Goal: Information Seeking & Learning: Learn about a topic

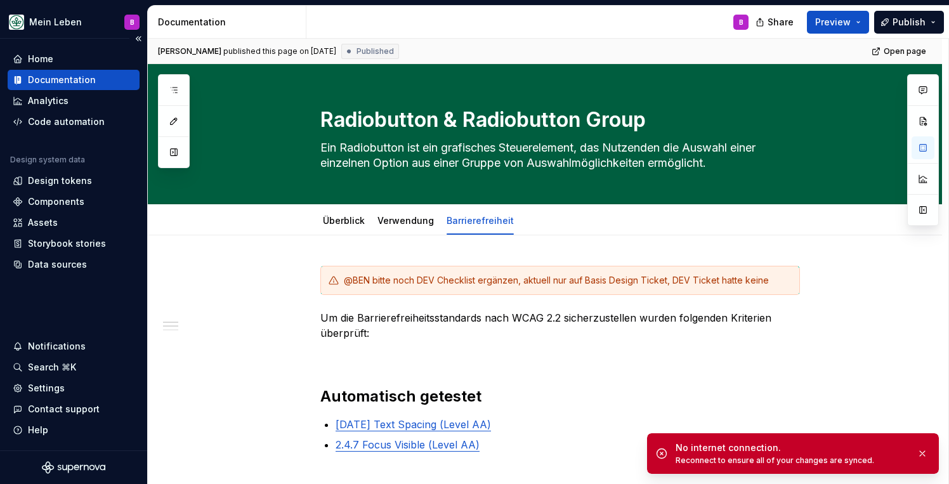
click at [51, 77] on div "Documentation" at bounding box center [62, 80] width 68 height 13
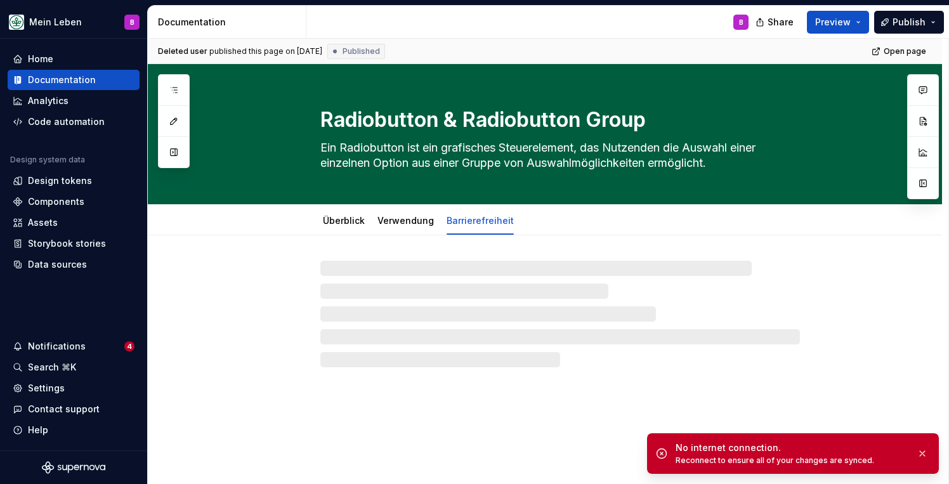
type textarea "*"
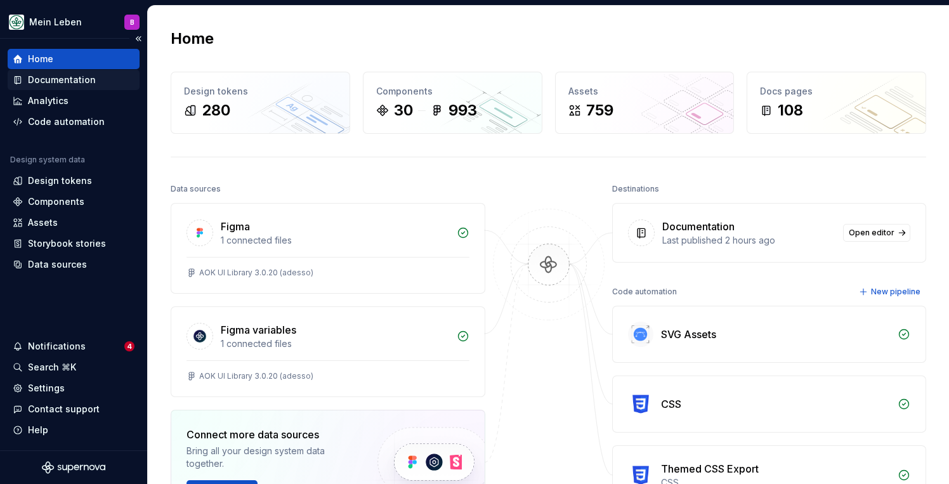
click at [39, 78] on div "Documentation" at bounding box center [62, 80] width 68 height 13
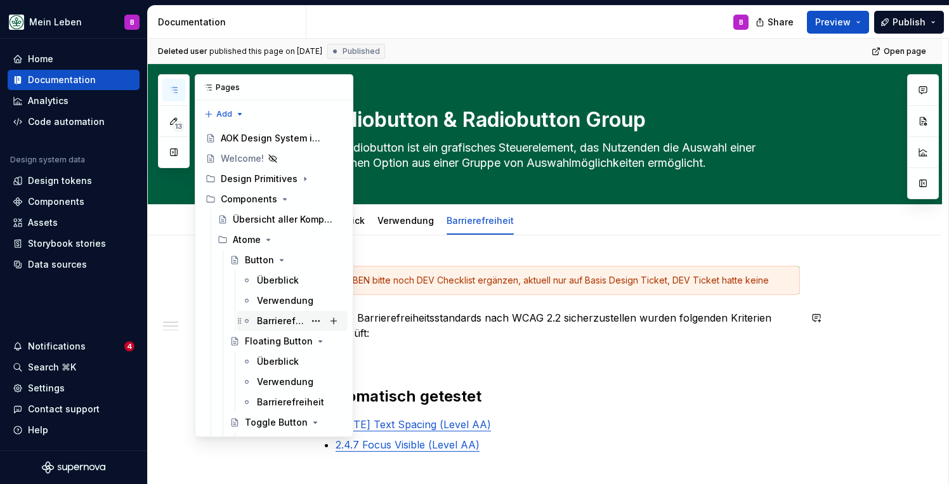
click at [273, 317] on div "Barrierefreiheit (WIP)" at bounding box center [281, 321] width 48 height 13
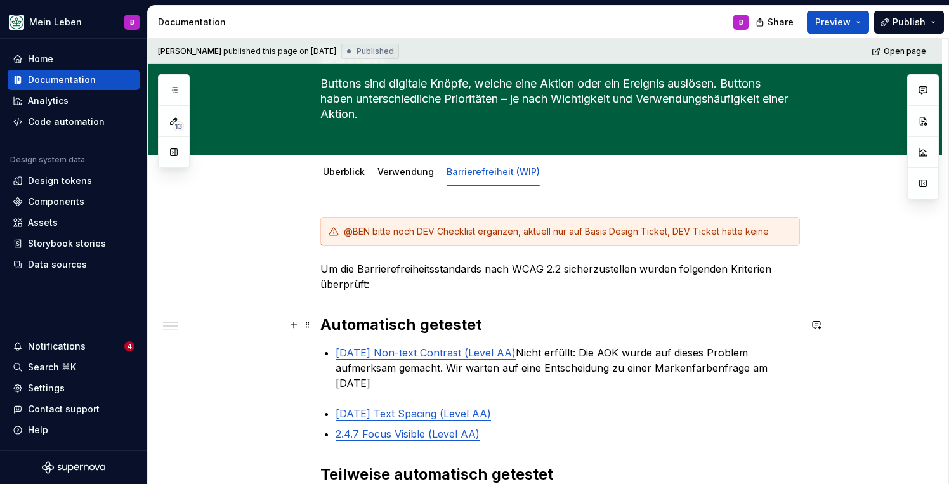
scroll to position [45, 0]
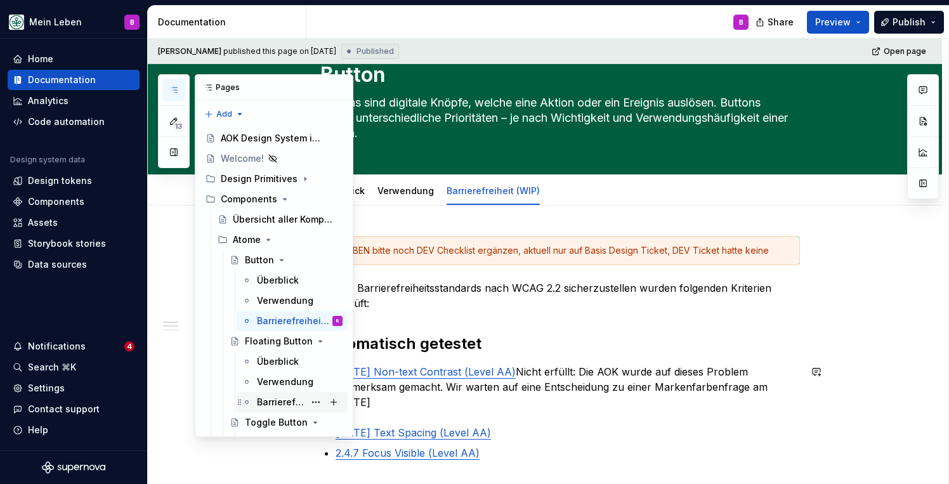
click at [272, 401] on div "Barrierefreiheit" at bounding box center [281, 402] width 48 height 13
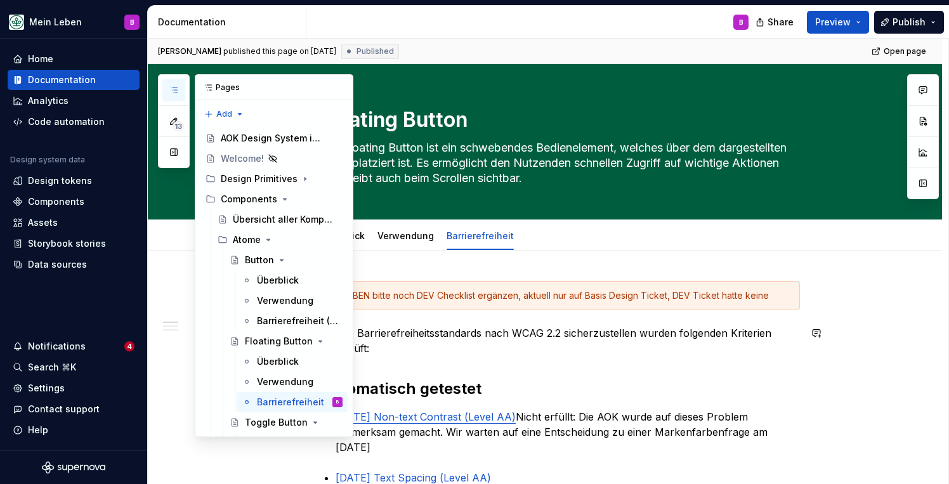
click at [166, 346] on div "13 Pages Add Accessibility guide for tree Page tree. Navigate the tree with the…" at bounding box center [255, 255] width 195 height 363
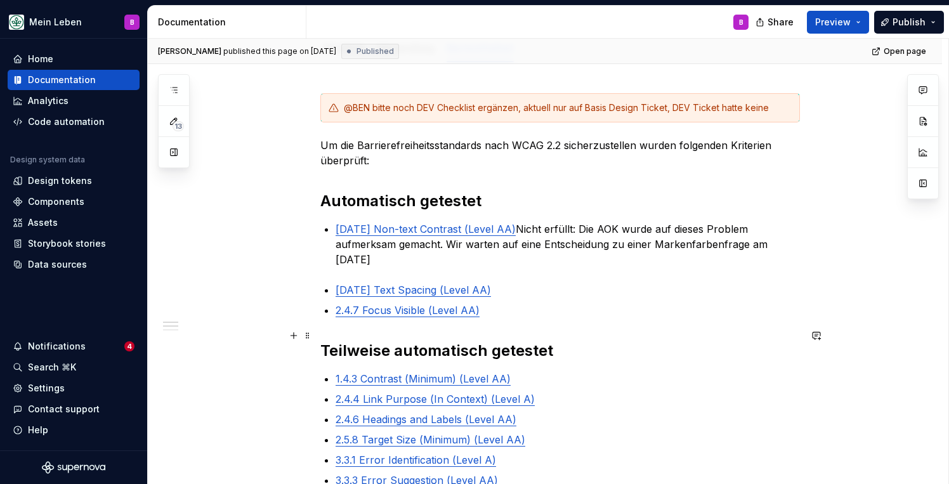
scroll to position [204, 0]
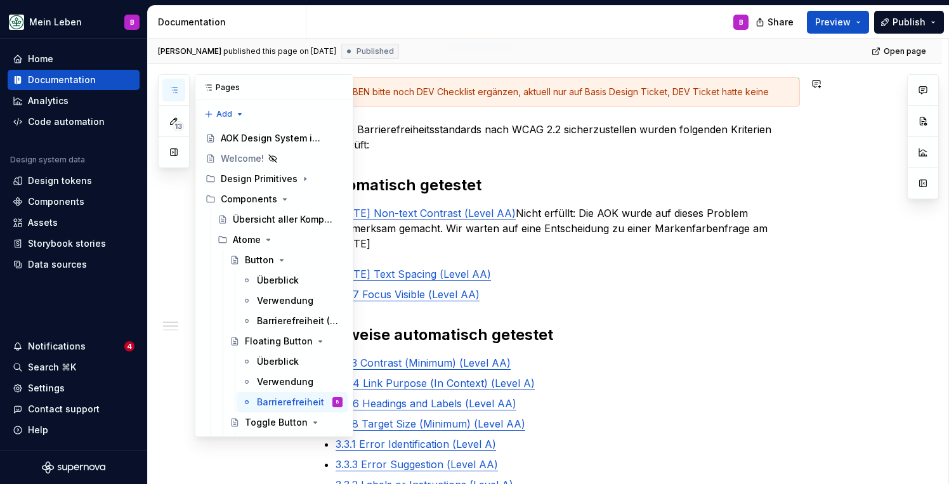
click at [179, 86] on button "button" at bounding box center [173, 90] width 23 height 23
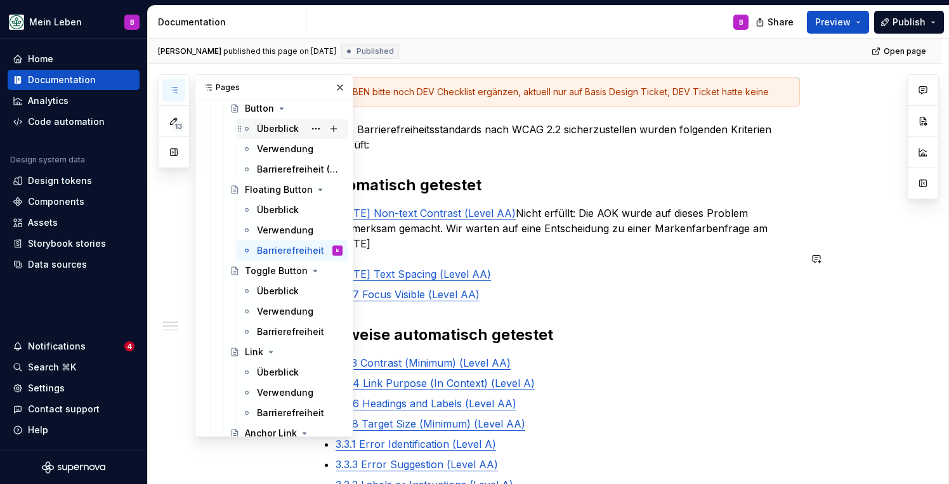
scroll to position [173, 0]
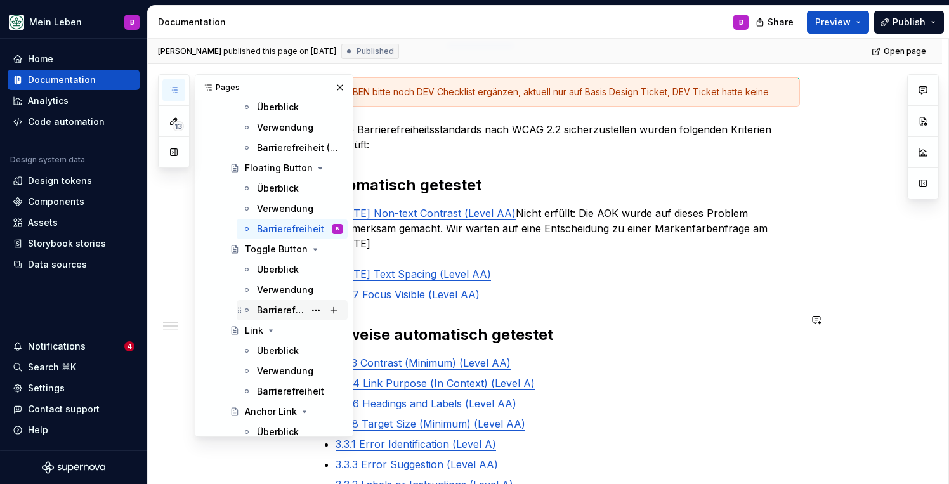
click at [269, 310] on div "Barrierefreiheit" at bounding box center [281, 310] width 48 height 13
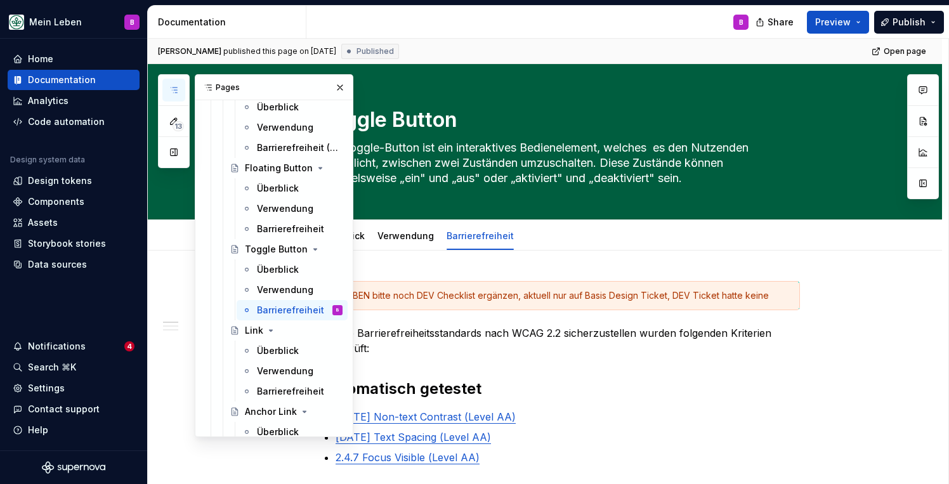
click at [177, 96] on button "button" at bounding box center [173, 90] width 23 height 23
click at [167, 89] on button "button" at bounding box center [173, 90] width 23 height 23
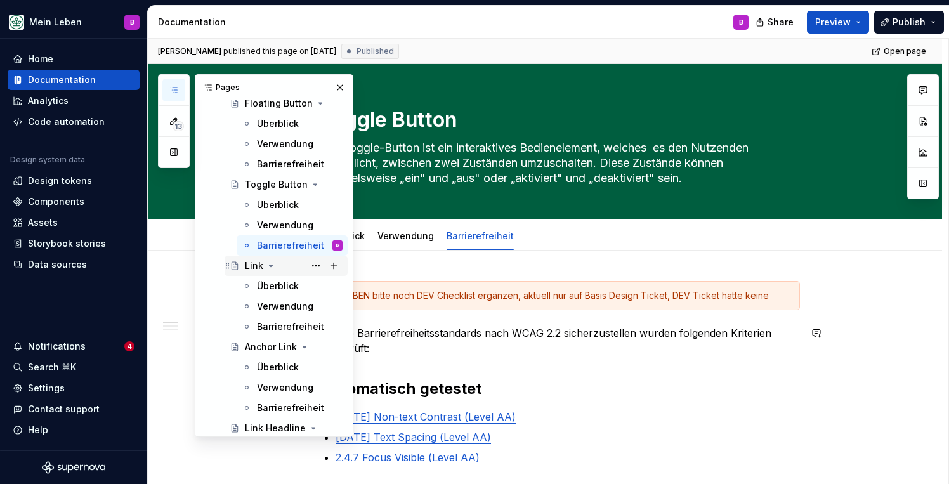
scroll to position [253, 0]
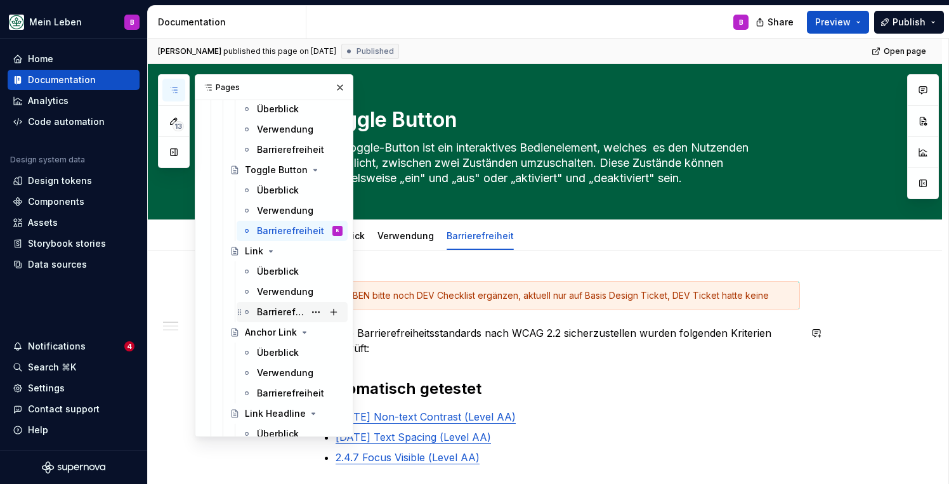
click at [280, 314] on div "Barrierefreiheit" at bounding box center [281, 312] width 48 height 13
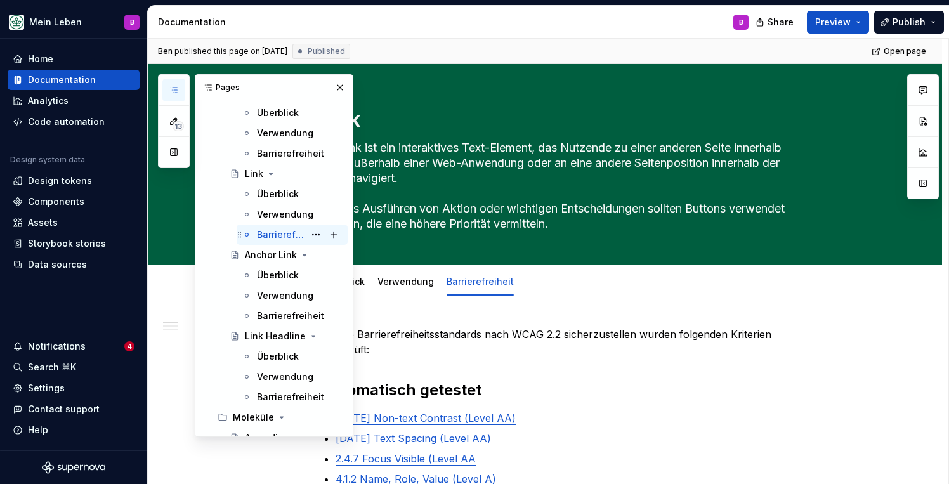
scroll to position [335, 0]
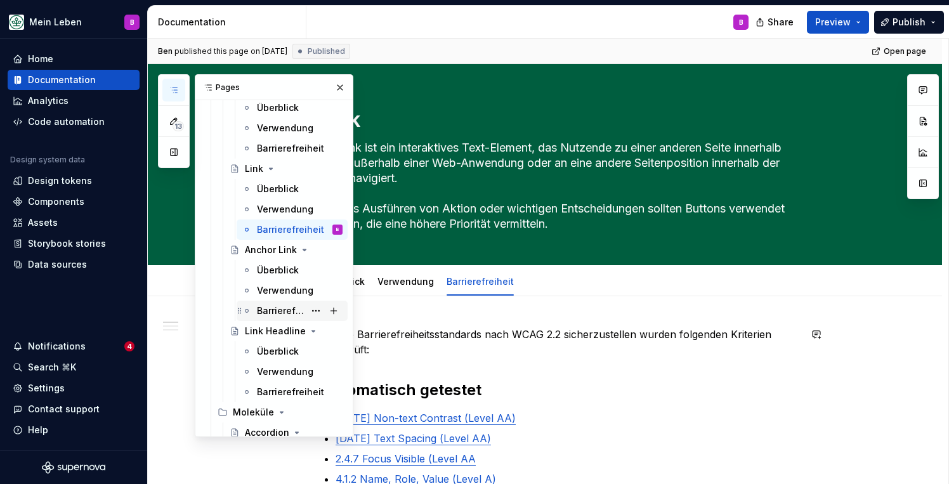
click at [273, 313] on div "Barrierefreiheit" at bounding box center [281, 311] width 48 height 13
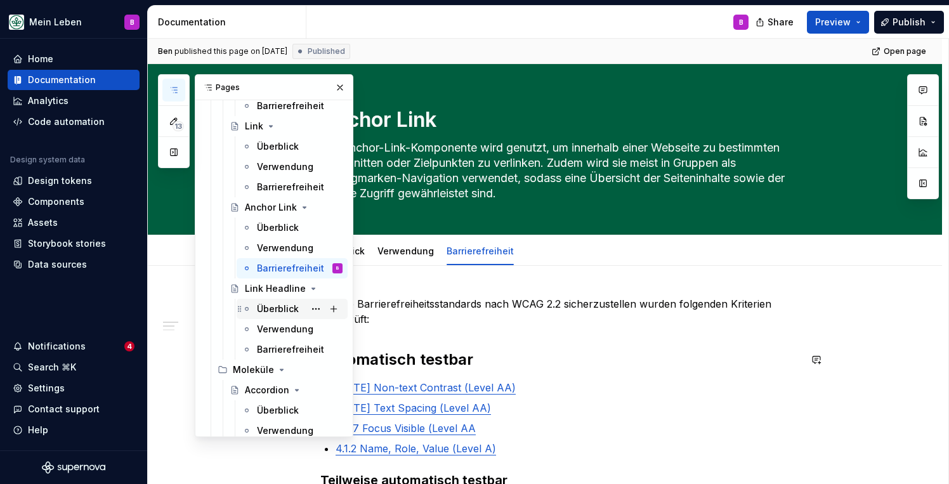
scroll to position [378, 0]
click at [275, 346] on div "Barrierefreiheit" at bounding box center [281, 349] width 48 height 13
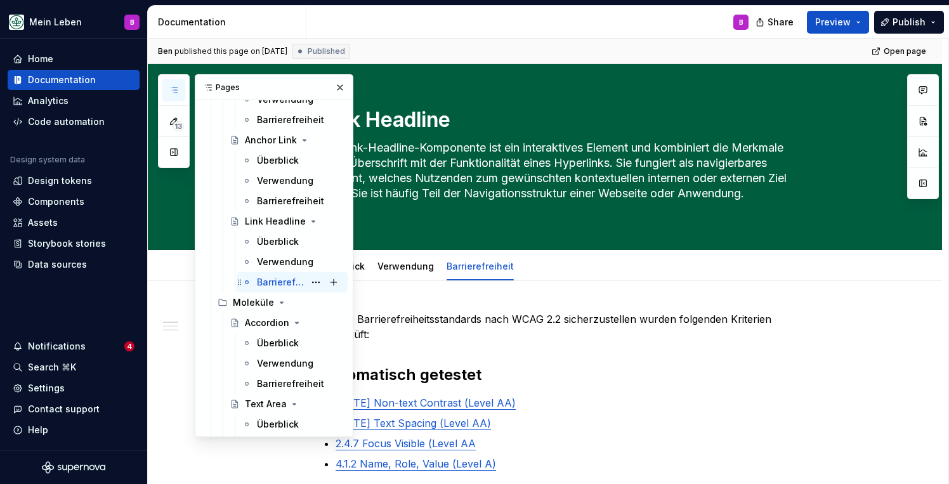
scroll to position [445, 0]
click at [267, 382] on div "Barrierefreiheit" at bounding box center [281, 383] width 48 height 13
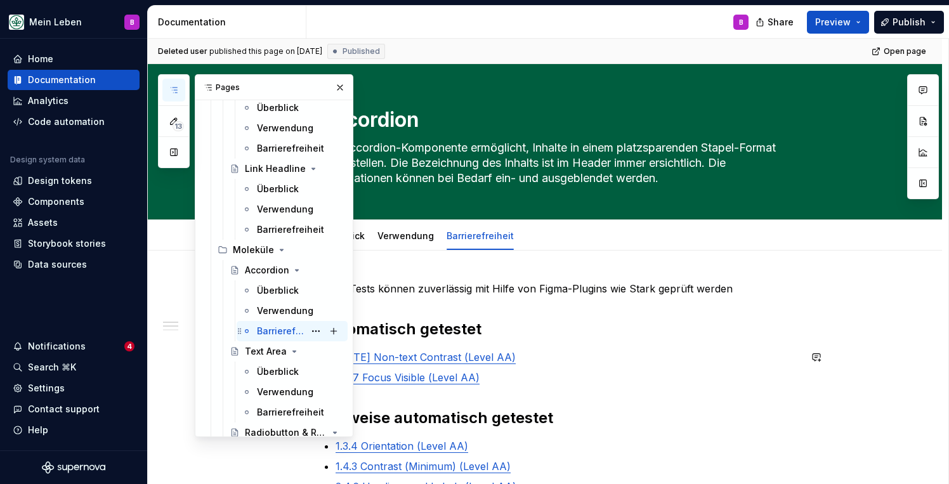
scroll to position [520, 0]
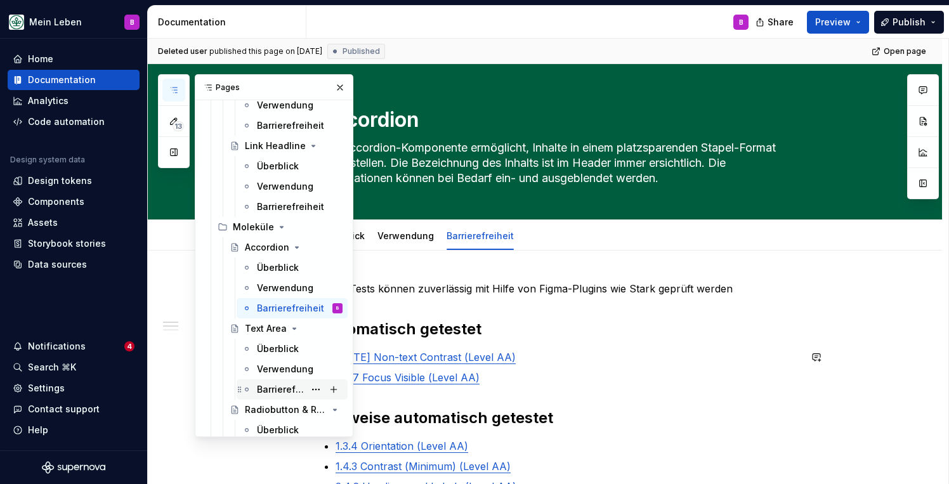
click at [266, 388] on div "Barrierefreiheit" at bounding box center [281, 389] width 48 height 13
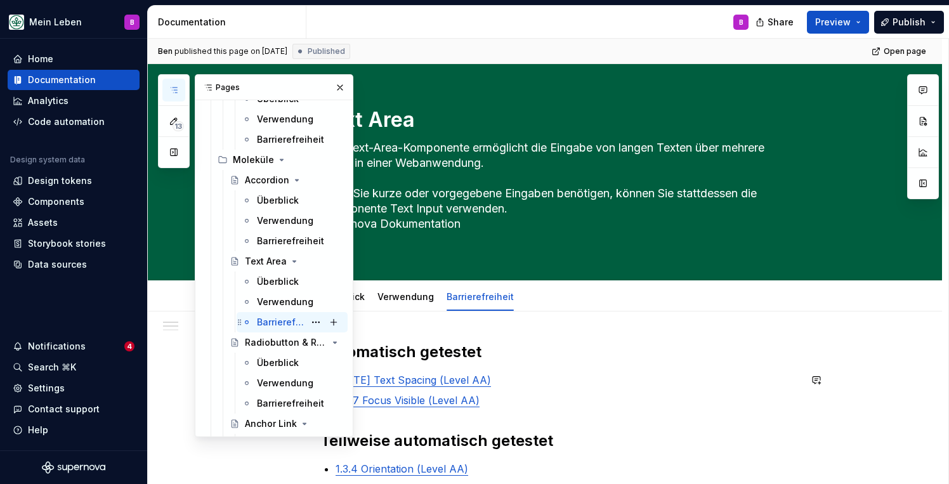
scroll to position [612, 0]
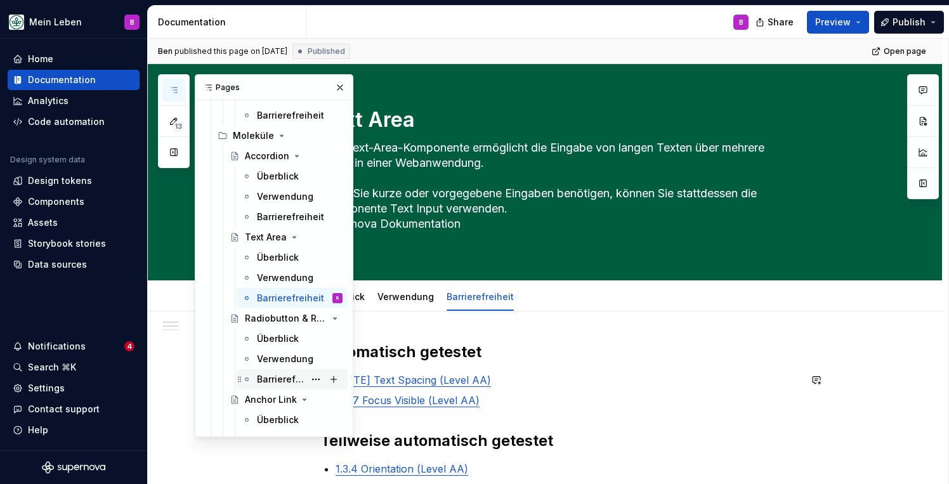
click at [268, 386] on div "Barrierefreiheit" at bounding box center [300, 380] width 86 height 18
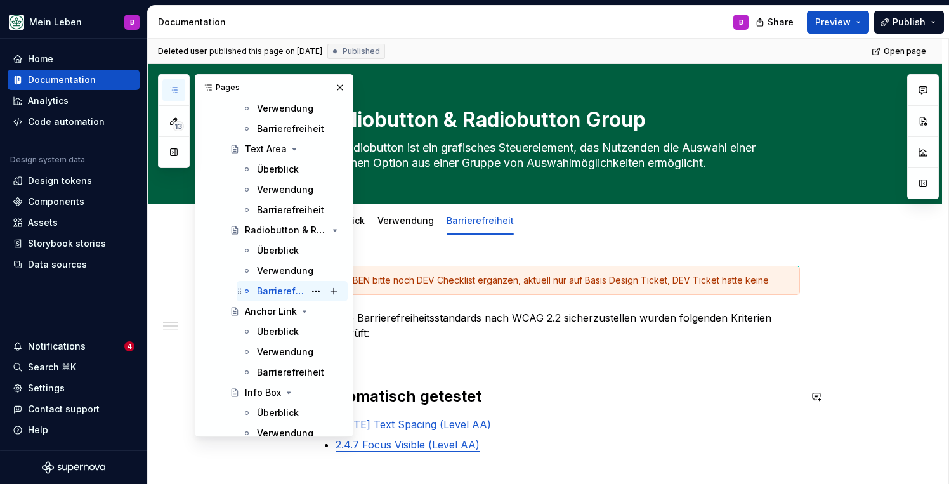
scroll to position [723, 0]
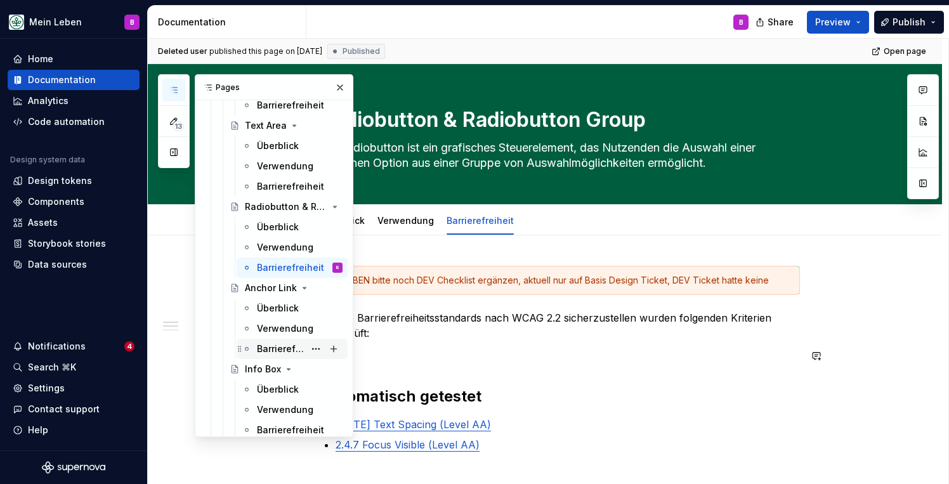
click at [292, 351] on div "Barrierefreiheit" at bounding box center [281, 349] width 48 height 13
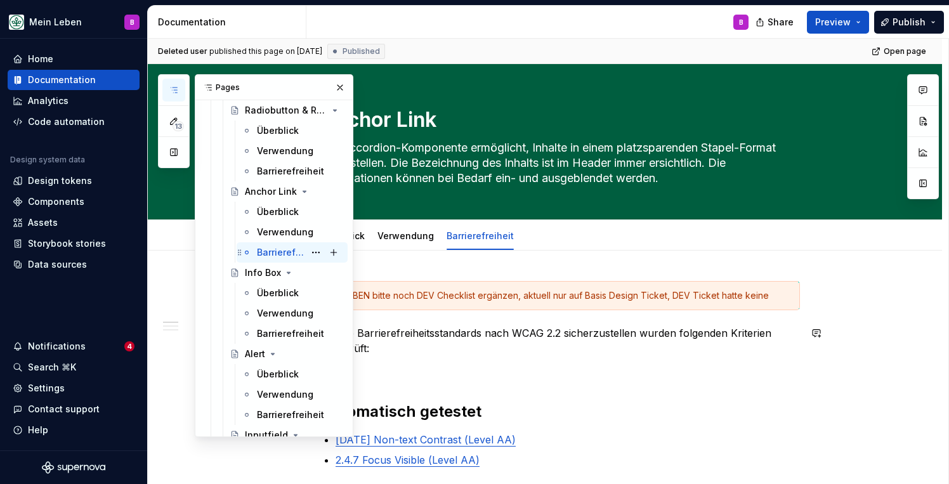
scroll to position [835, 0]
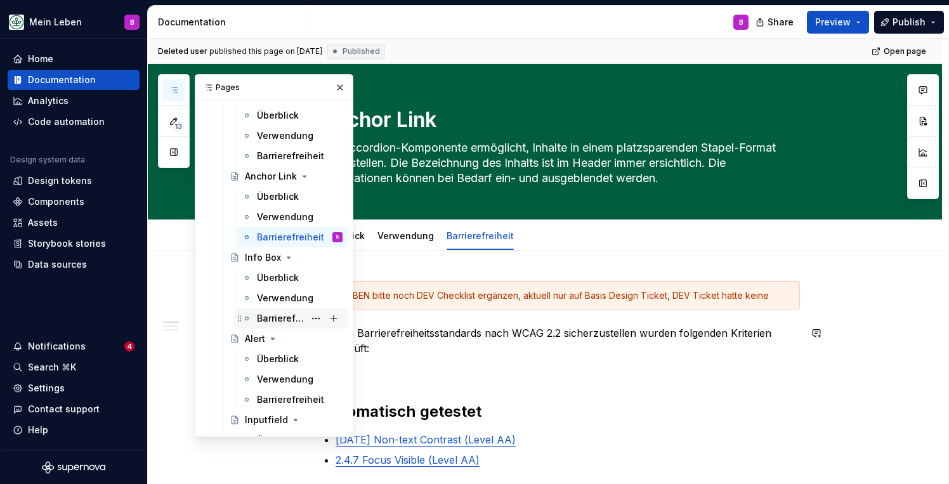
click at [284, 328] on div "Barrierefreiheit" at bounding box center [292, 318] width 111 height 20
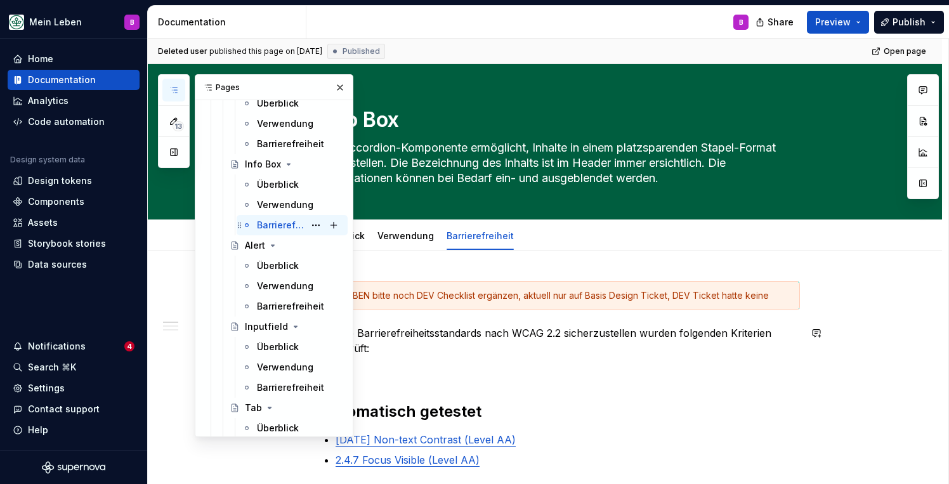
scroll to position [936, 0]
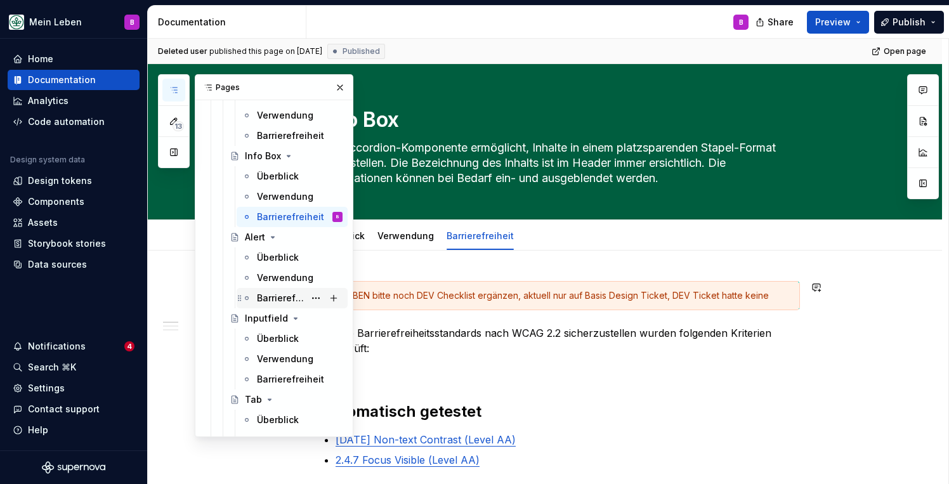
click at [280, 302] on div "Barrierefreiheit" at bounding box center [281, 298] width 48 height 13
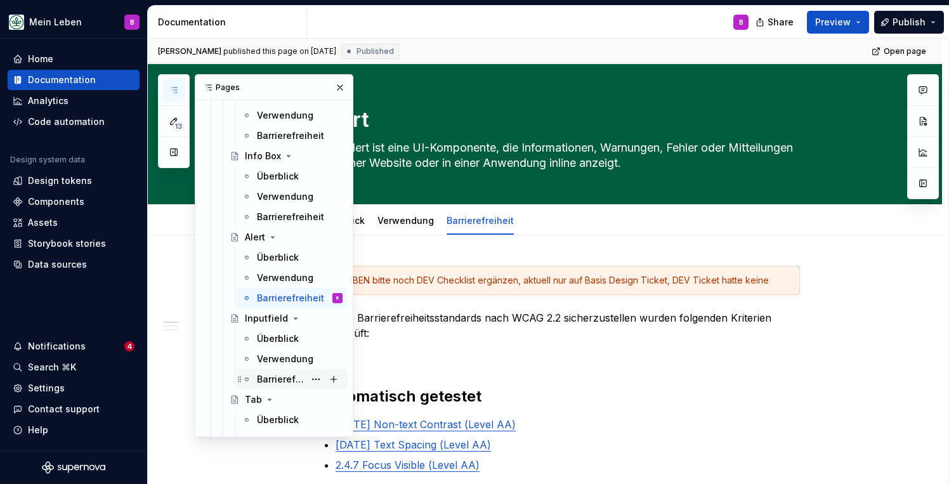
click at [274, 381] on div "Barrierefreiheit" at bounding box center [281, 379] width 48 height 13
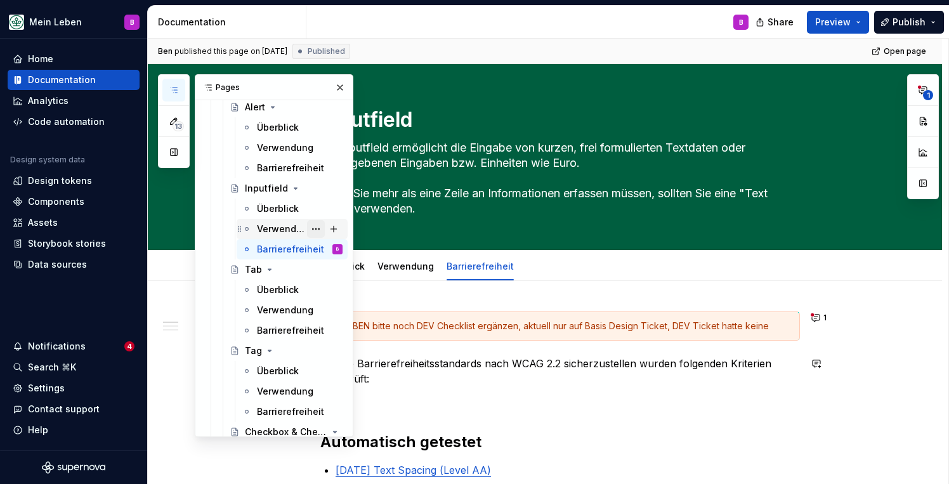
scroll to position [1070, 0]
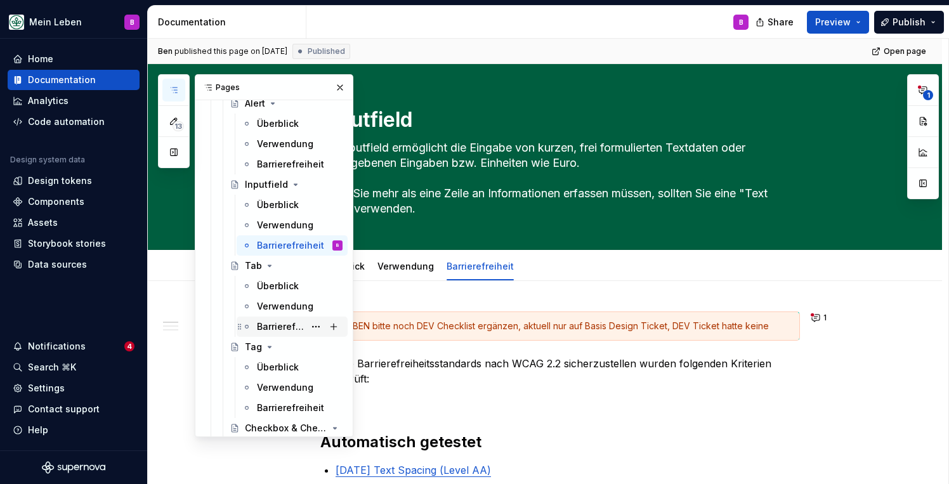
click at [283, 324] on div "Barrierefreiheit" at bounding box center [281, 326] width 48 height 13
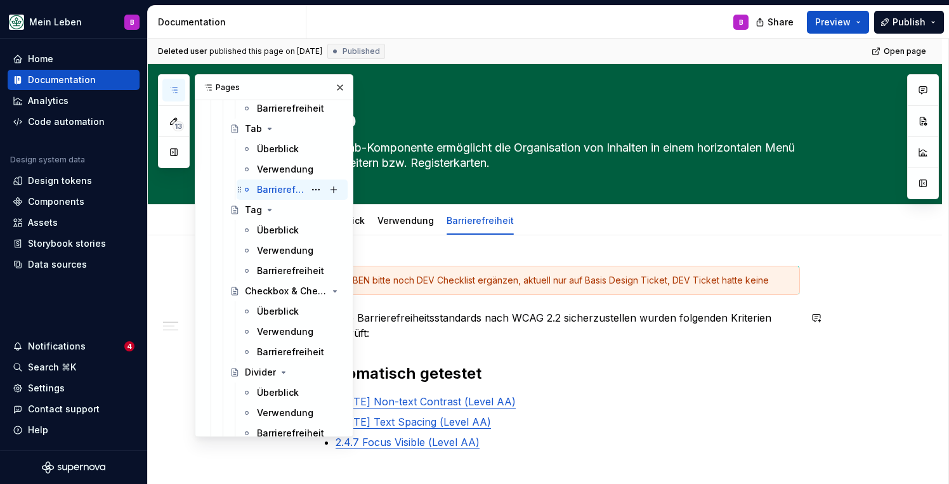
scroll to position [1211, 0]
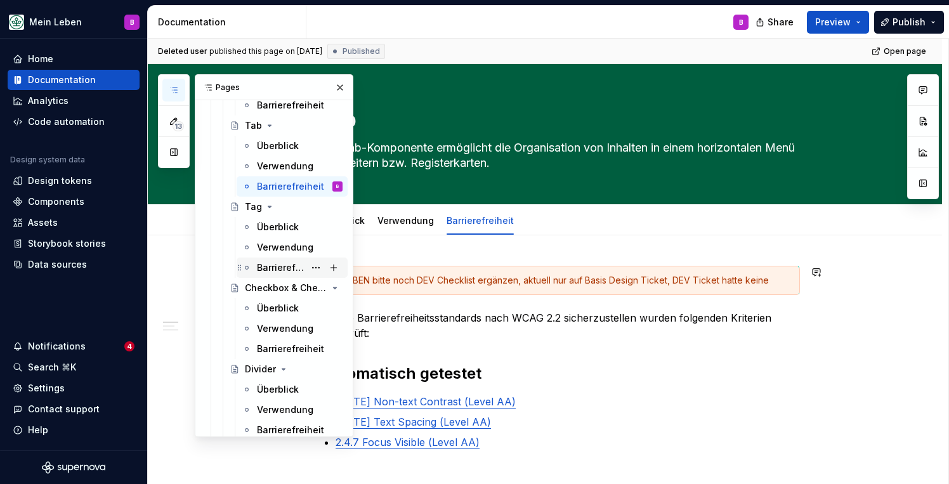
click at [274, 269] on div "Barrierefreiheit" at bounding box center [281, 267] width 48 height 13
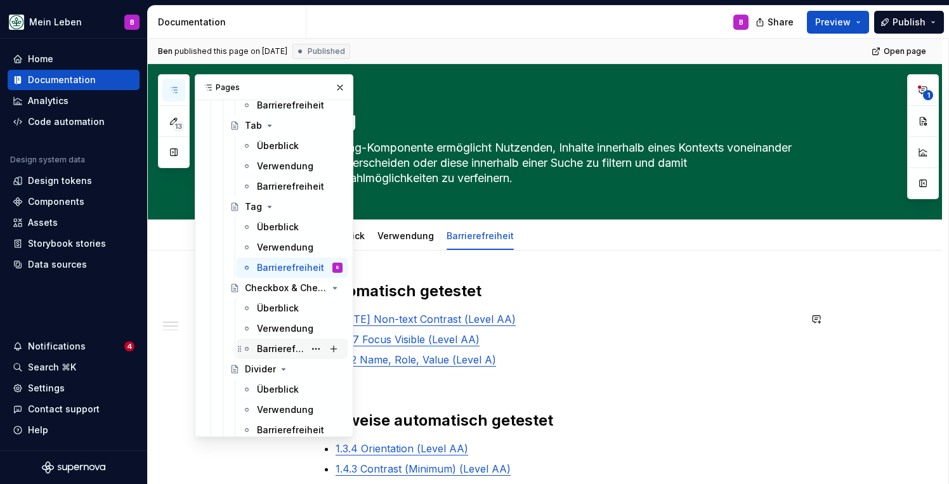
click at [280, 350] on div "Barrierefreiheit" at bounding box center [281, 349] width 48 height 13
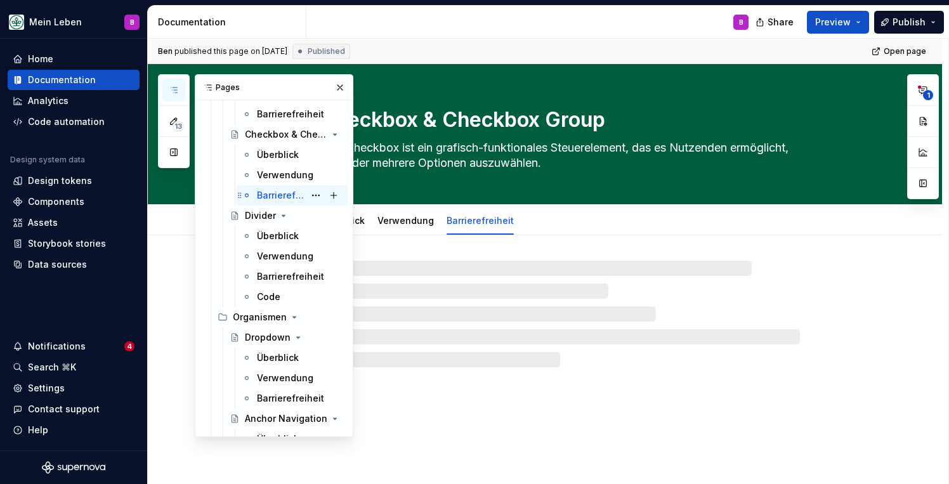
scroll to position [1378, 0]
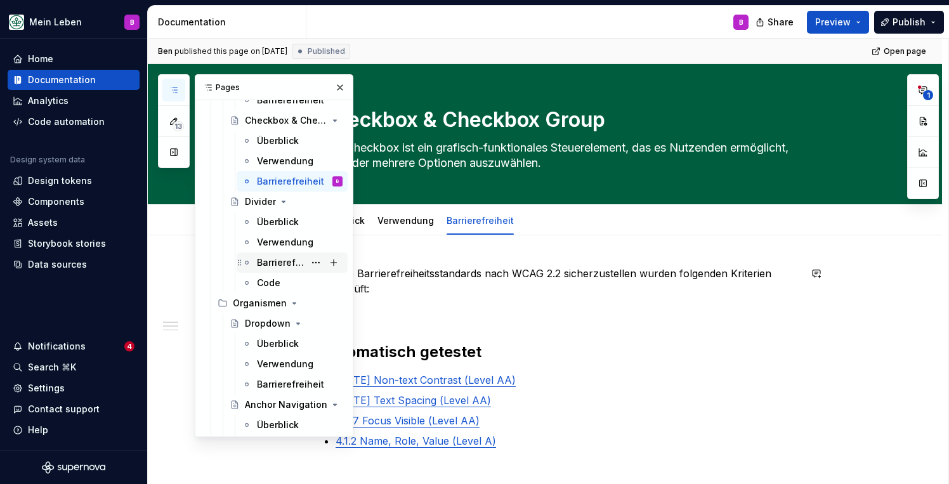
click at [273, 261] on div "Barrierefreiheit" at bounding box center [281, 262] width 48 height 13
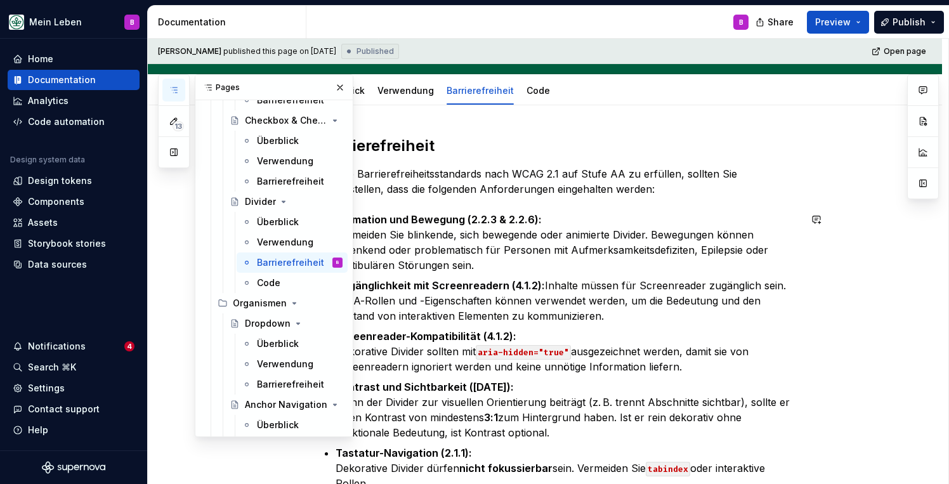
scroll to position [128, 0]
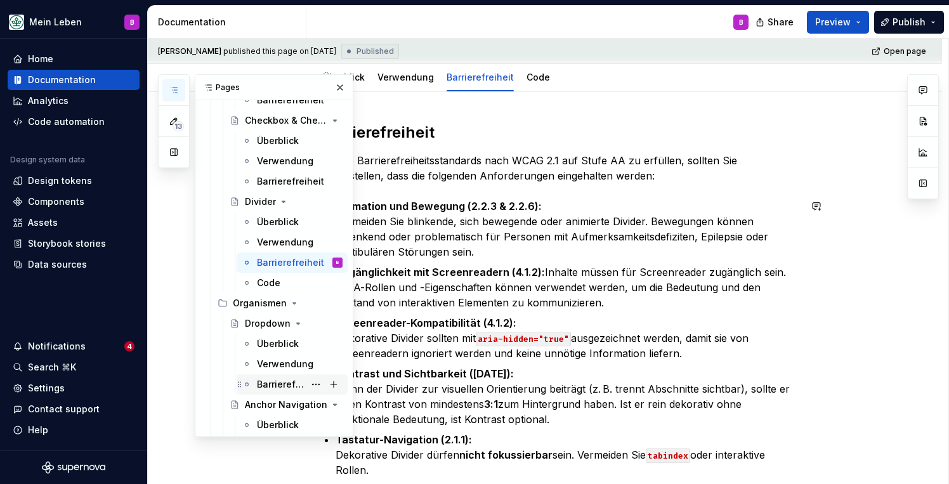
click at [277, 387] on div "Barrierefreiheit" at bounding box center [281, 384] width 48 height 13
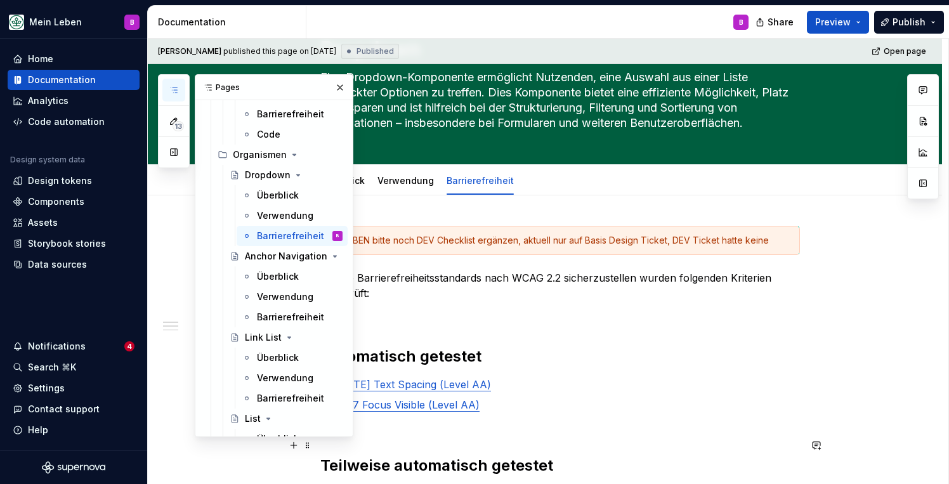
scroll to position [83, 0]
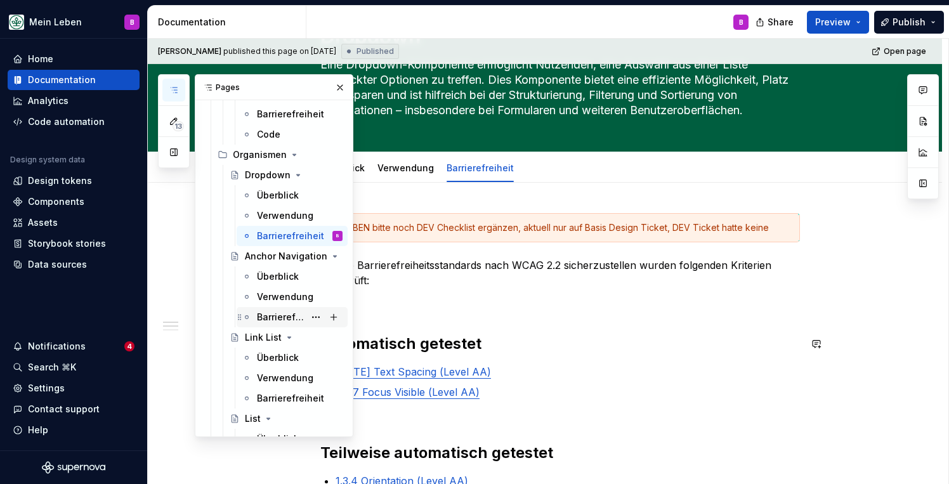
click at [282, 314] on div "Barrierefreiheit" at bounding box center [281, 317] width 48 height 13
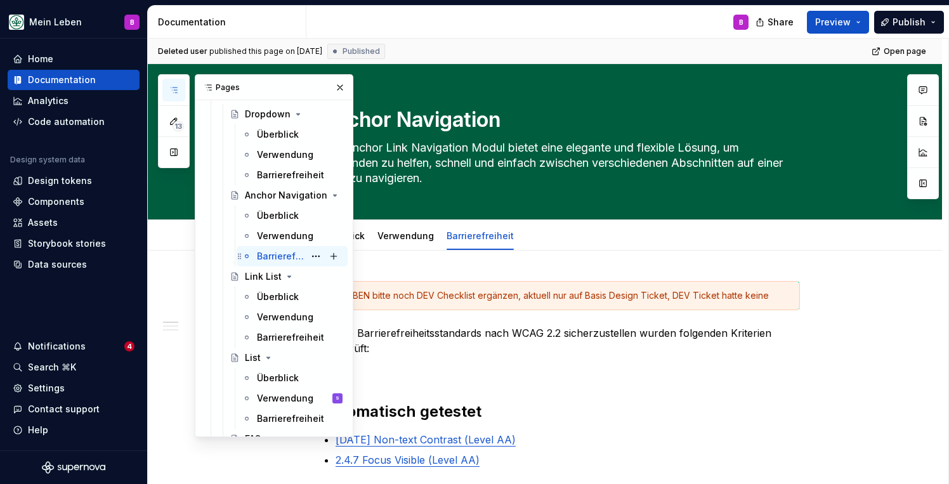
scroll to position [1601, 0]
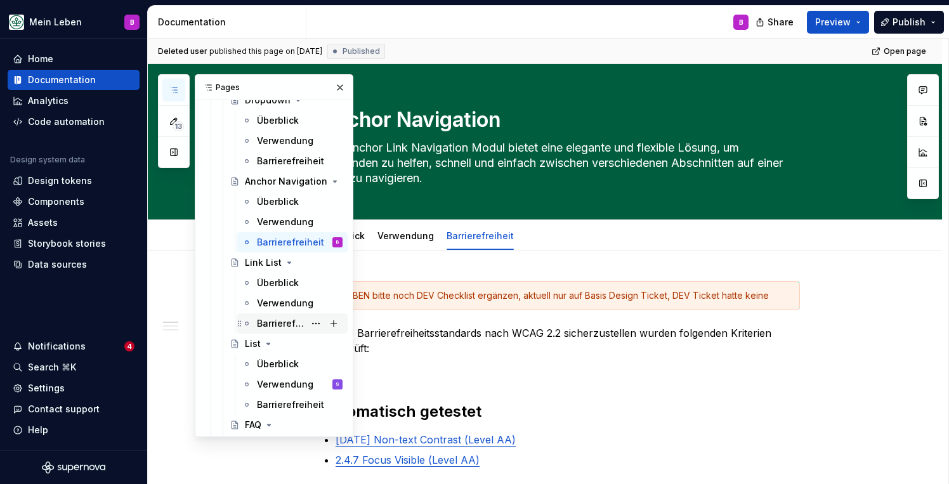
click at [277, 322] on div "Barrierefreiheit" at bounding box center [281, 323] width 48 height 13
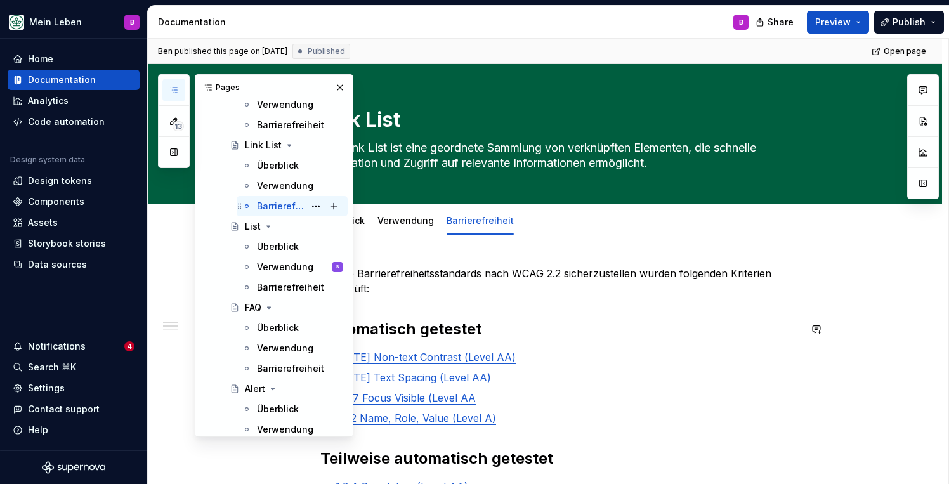
scroll to position [1721, 0]
click at [291, 286] on div "Barrierefreiheit" at bounding box center [281, 285] width 48 height 13
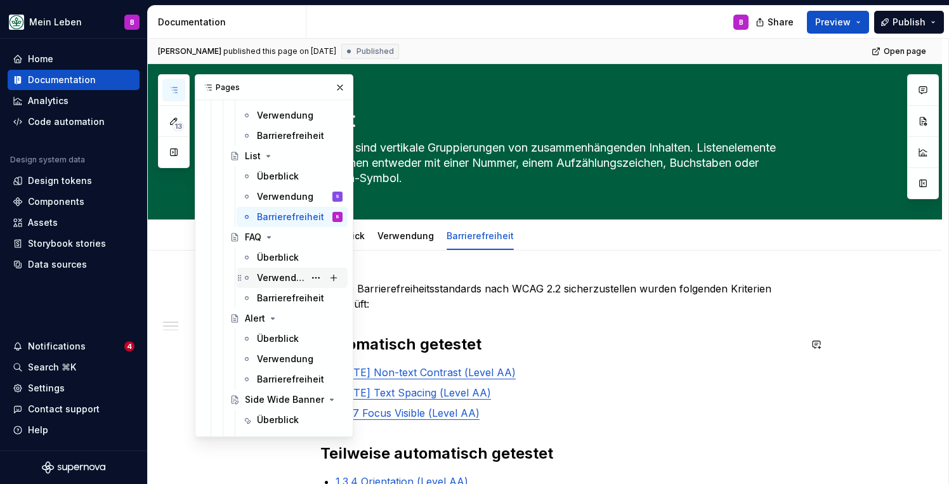
scroll to position [1792, 0]
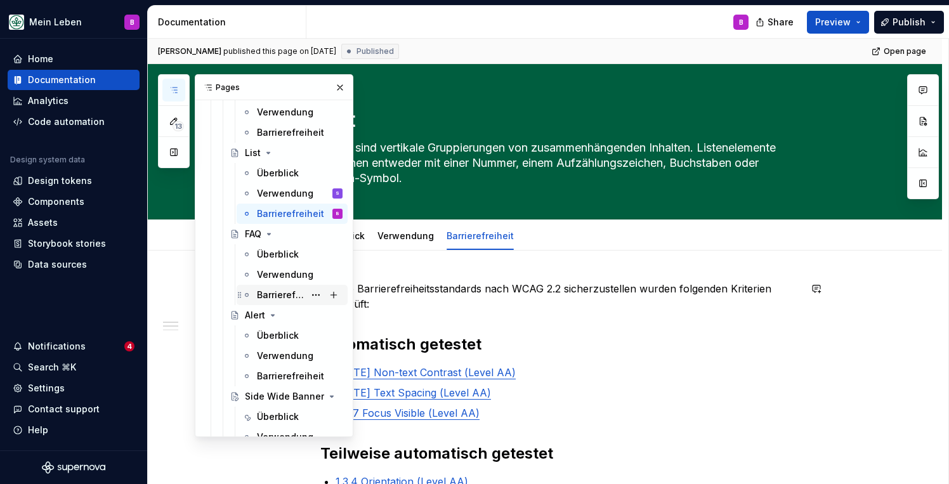
click at [287, 292] on div "Barrierefreiheit" at bounding box center [281, 295] width 48 height 13
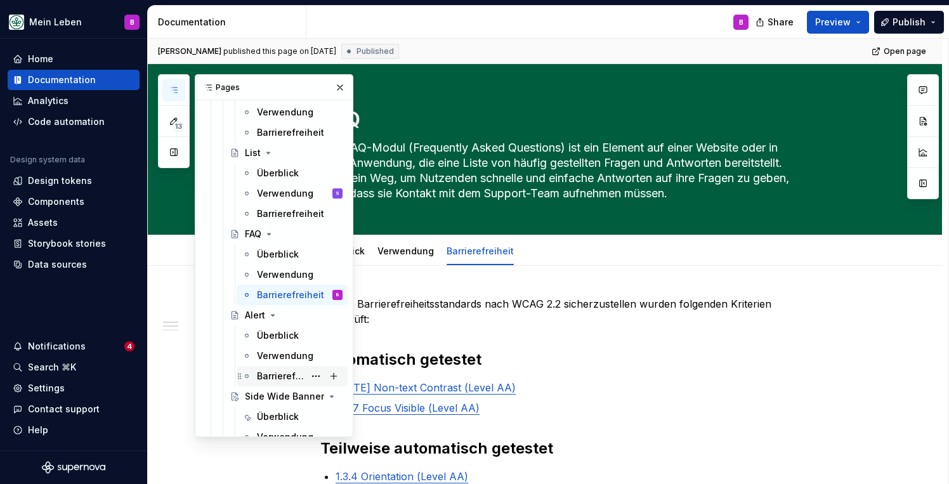
click at [289, 379] on div "Barrierefreiheit" at bounding box center [281, 376] width 48 height 13
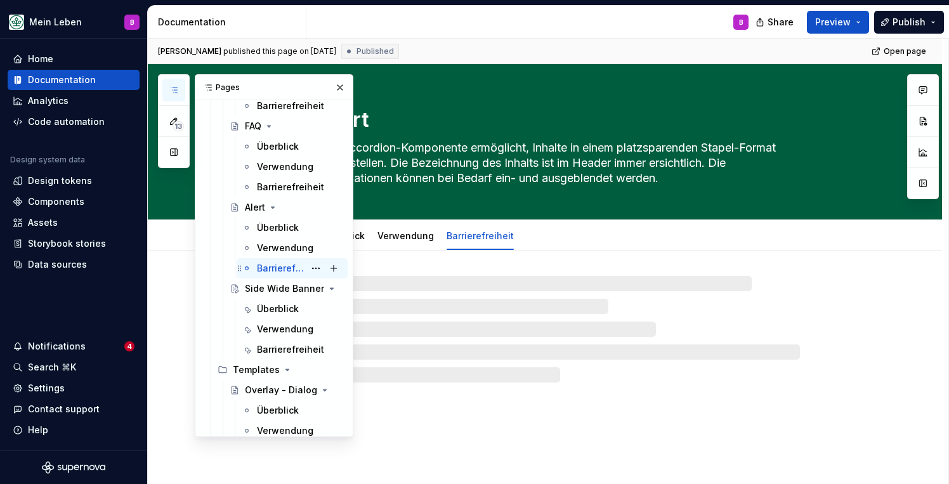
scroll to position [1915, 0]
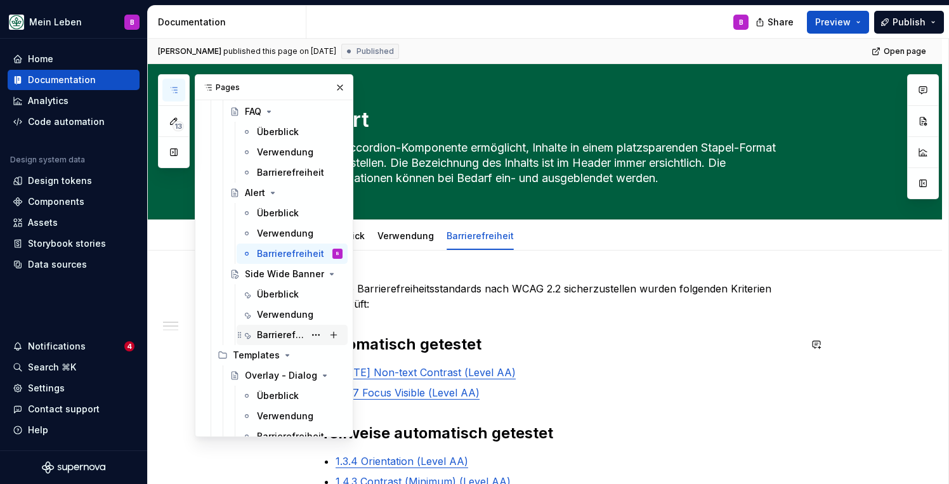
click at [282, 338] on div "Barrierefreiheit" at bounding box center [281, 335] width 48 height 13
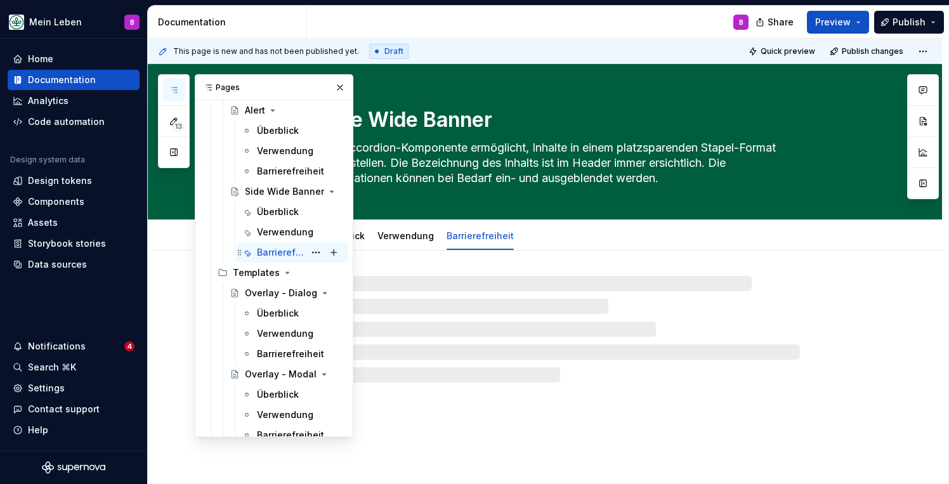
scroll to position [2014, 0]
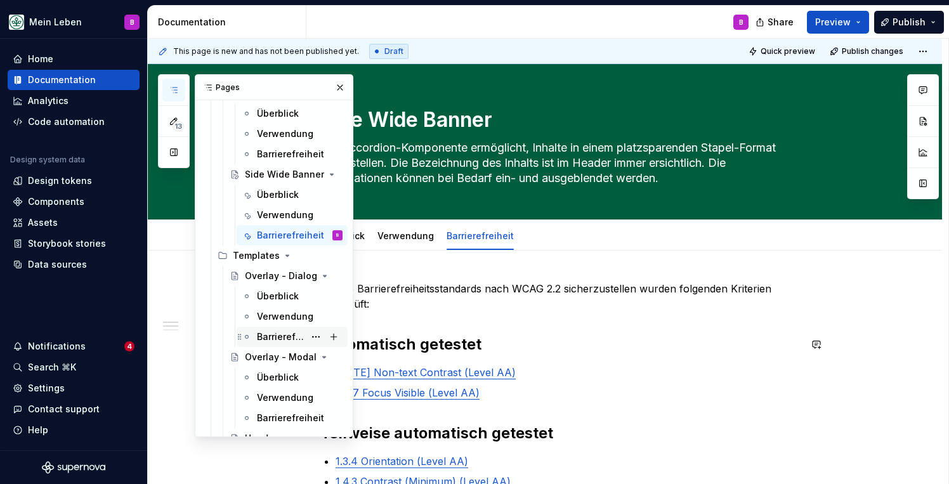
click at [279, 339] on div "Barrierefreiheit" at bounding box center [281, 337] width 48 height 13
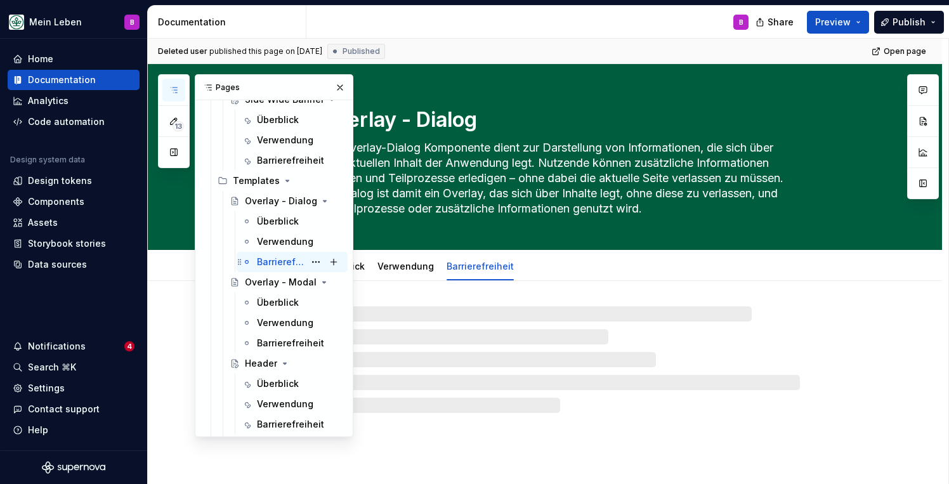
scroll to position [2113, 0]
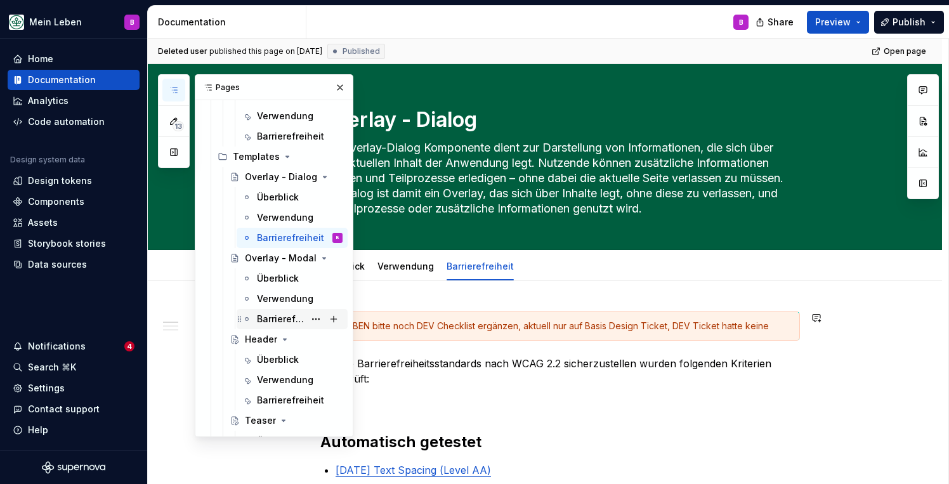
click at [283, 318] on div "Barrierefreiheit" at bounding box center [281, 319] width 48 height 13
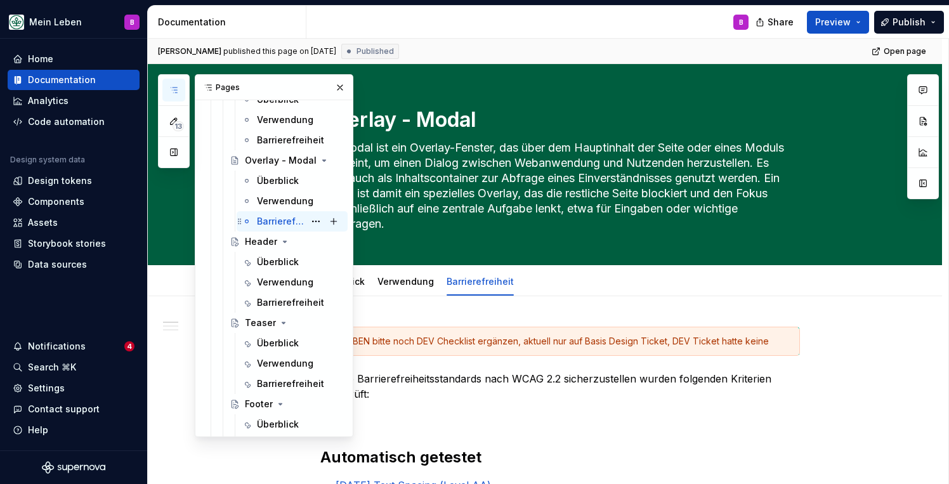
scroll to position [2220, 0]
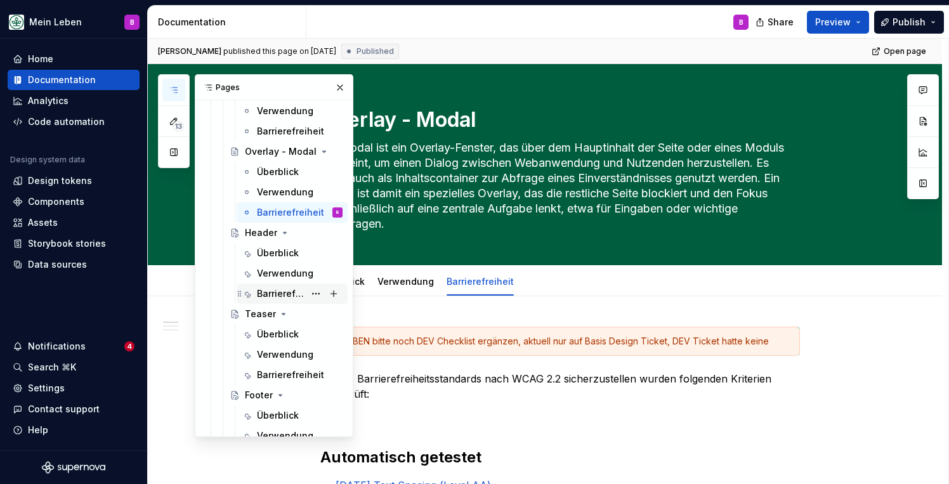
click at [279, 297] on div "Barrierefreiheit" at bounding box center [281, 293] width 48 height 13
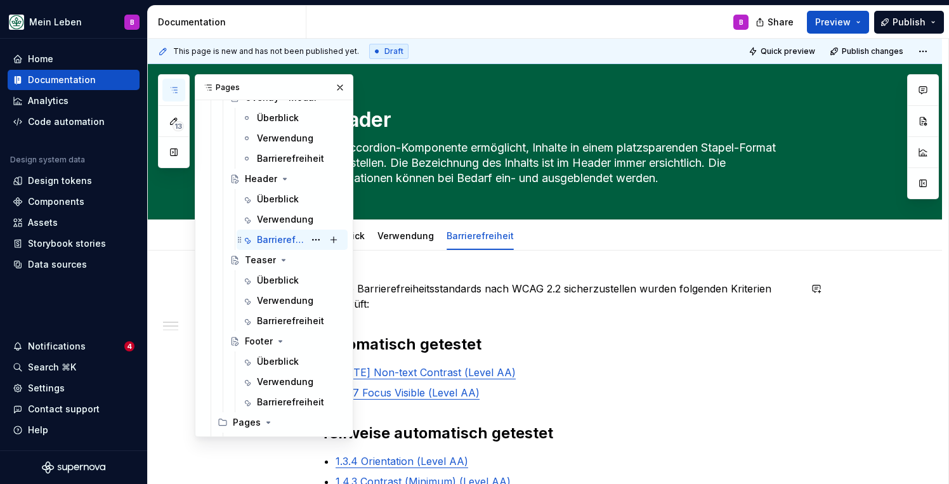
scroll to position [2276, 0]
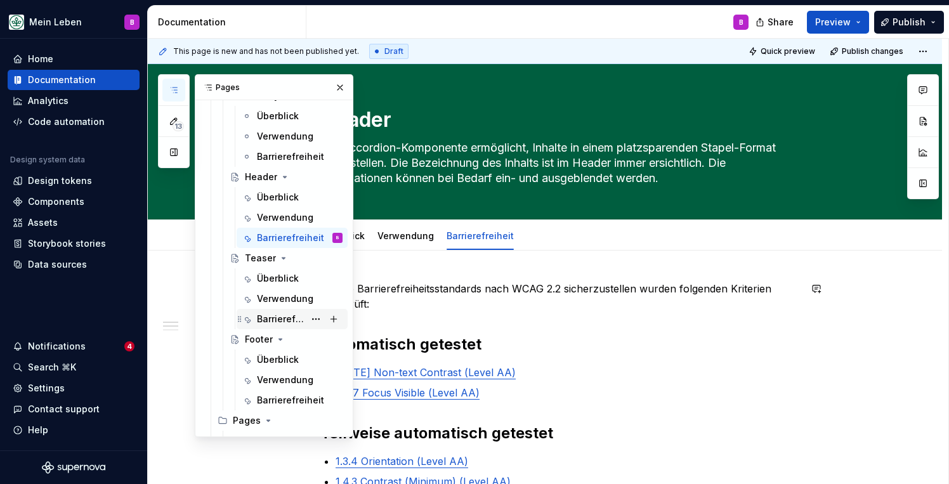
click at [272, 320] on div "Barrierefreiheit" at bounding box center [281, 319] width 48 height 13
click at [273, 398] on div "Barrierefreiheit" at bounding box center [281, 400] width 48 height 13
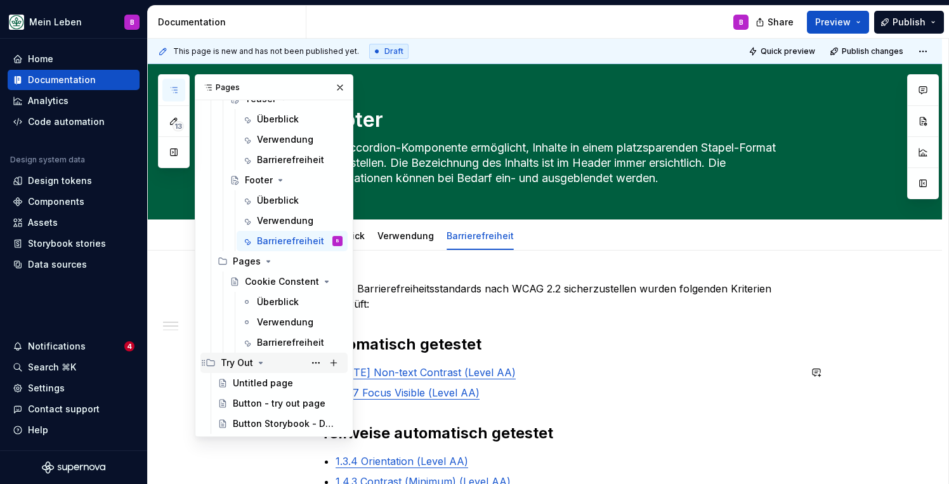
scroll to position [2435, 0]
click at [286, 345] on div "Barrierefreiheit" at bounding box center [281, 342] width 48 height 13
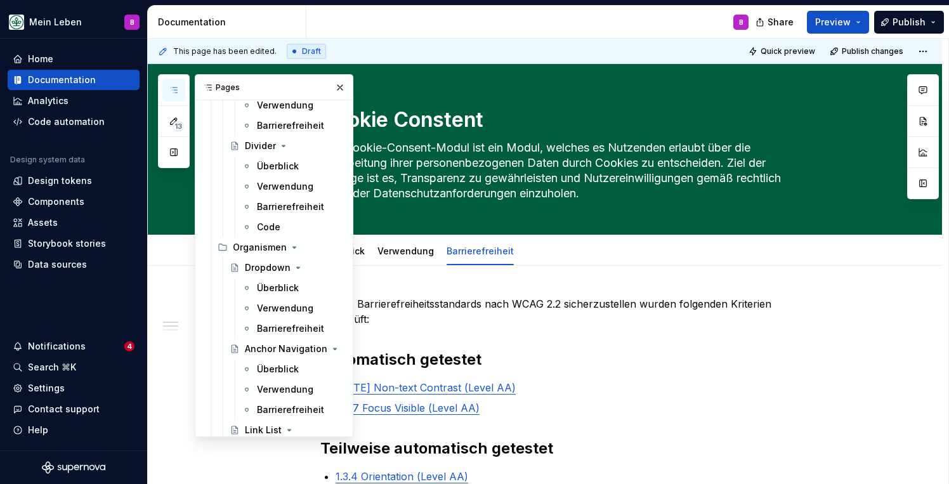
scroll to position [1445, 0]
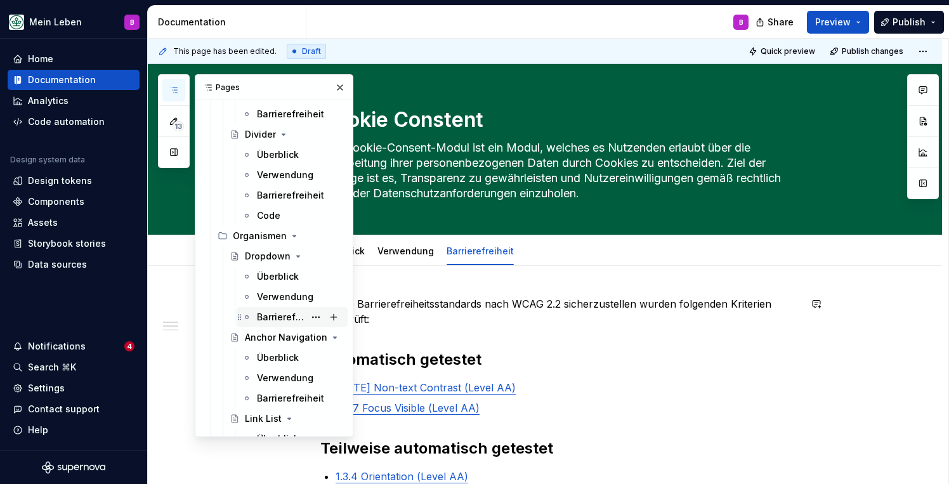
click at [270, 313] on div "Barrierefreiheit" at bounding box center [281, 317] width 48 height 13
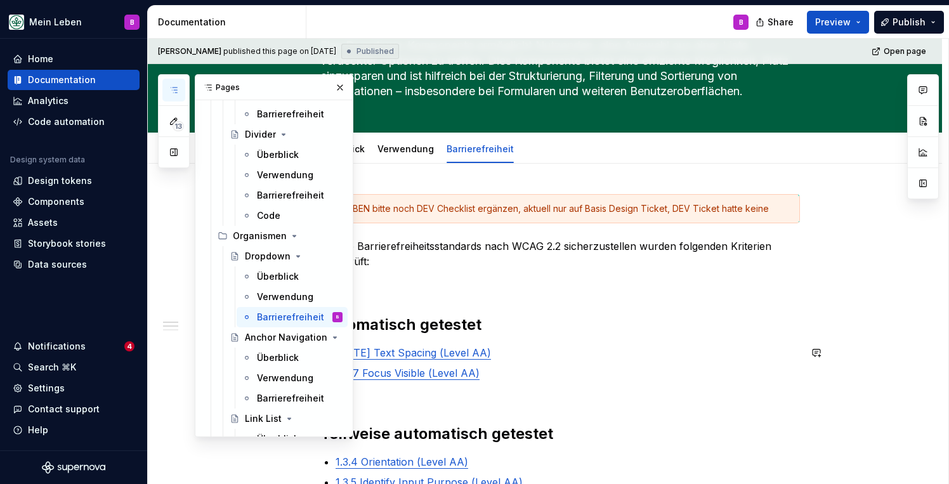
scroll to position [103, 0]
click at [178, 89] on icon "button" at bounding box center [174, 90] width 10 height 10
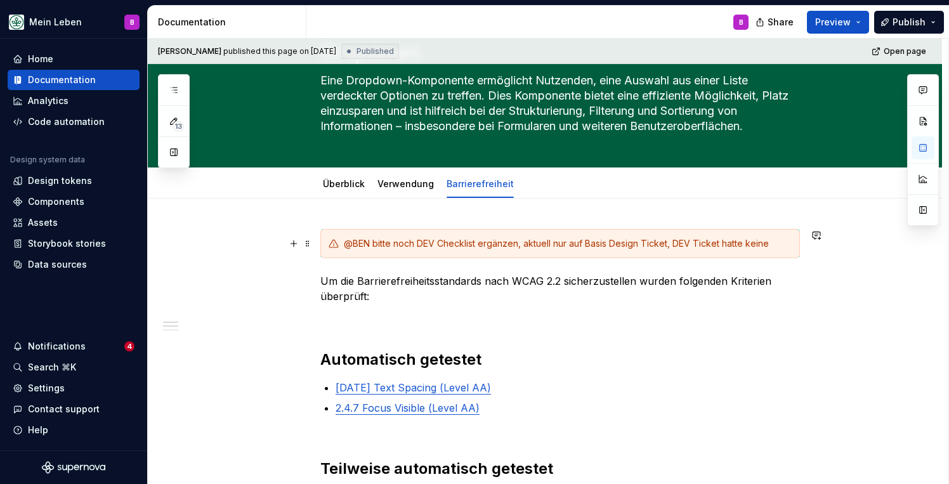
scroll to position [65, 0]
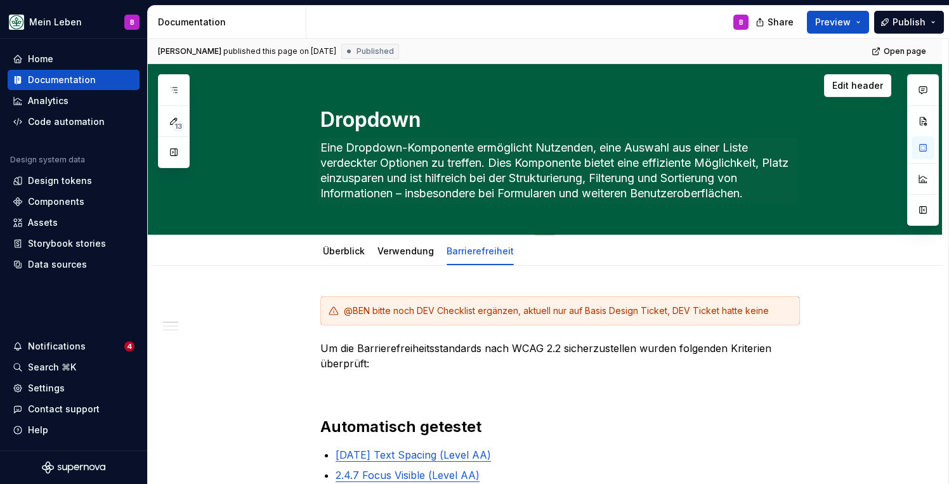
scroll to position [0, 0]
type textarea "*"
